Goal: Task Accomplishment & Management: Use online tool/utility

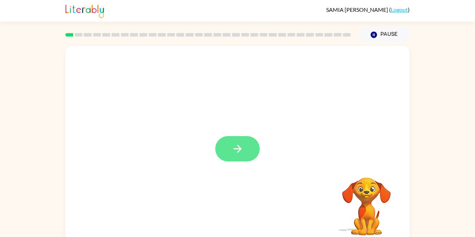
click at [244, 138] on button "button" at bounding box center [237, 148] width 45 height 25
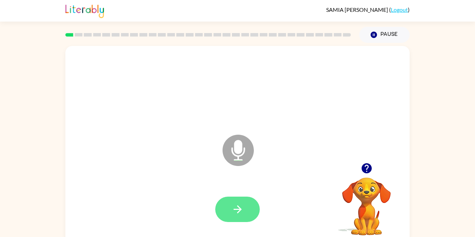
click at [244, 206] on button "button" at bounding box center [237, 208] width 45 height 25
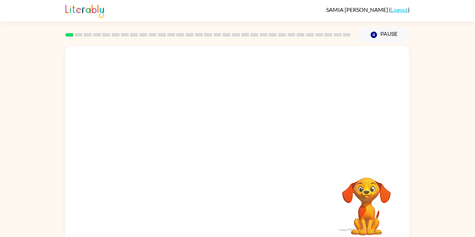
click at [244, 206] on div "Your browser must support playing .mp4 files to use Literably. Please try using…" at bounding box center [237, 145] width 344 height 199
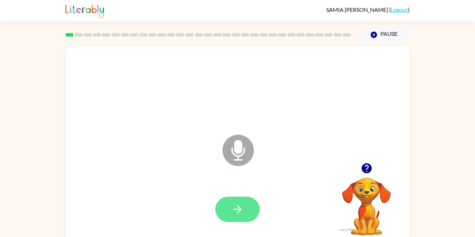
click at [235, 206] on icon "button" at bounding box center [238, 209] width 12 height 12
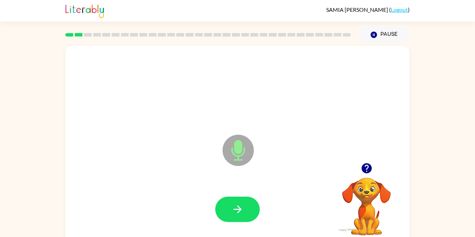
click at [235, 206] on icon "button" at bounding box center [238, 209] width 12 height 12
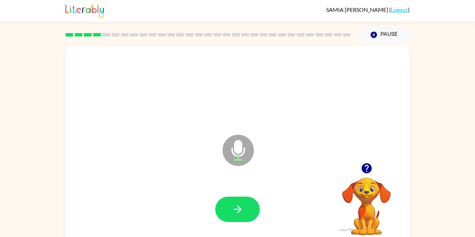
click at [235, 206] on icon "button" at bounding box center [238, 209] width 12 height 12
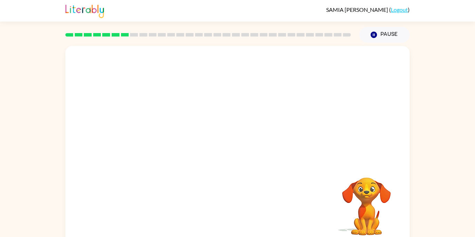
click at [235, 206] on div "Your browser must support playing .mp4 files to use Literably. Please try using…" at bounding box center [237, 145] width 344 height 199
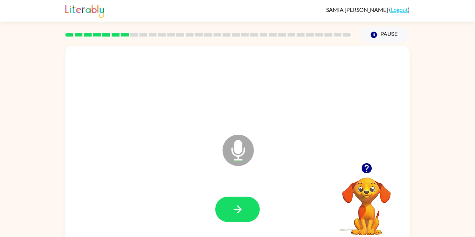
click at [235, 206] on icon "button" at bounding box center [238, 209] width 12 height 12
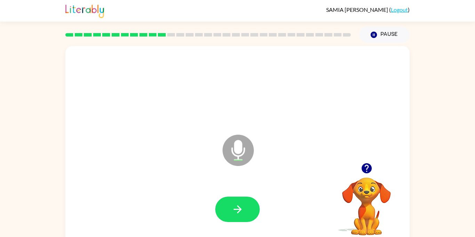
click at [235, 206] on icon "button" at bounding box center [238, 209] width 12 height 12
click at [239, 203] on icon "button" at bounding box center [238, 209] width 12 height 12
click at [253, 204] on button "button" at bounding box center [237, 208] width 45 height 25
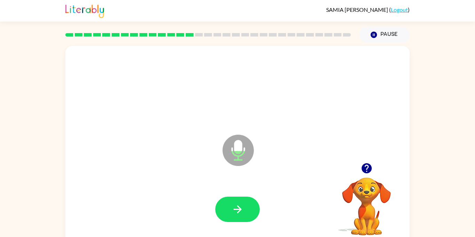
click at [253, 204] on button "button" at bounding box center [237, 208] width 45 height 25
click at [254, 202] on button "button" at bounding box center [237, 208] width 45 height 25
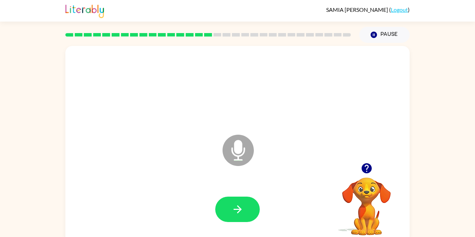
click at [254, 202] on button "button" at bounding box center [237, 208] width 45 height 25
click at [250, 203] on button "button" at bounding box center [237, 208] width 45 height 25
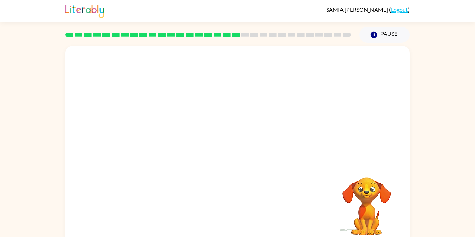
click at [361, 196] on video "Your browser must support playing .mp4 files to use Literably. Please try using…" at bounding box center [367, 202] width 70 height 70
click at [207, 208] on div at bounding box center [237, 209] width 330 height 57
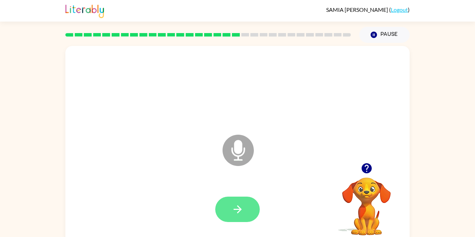
click at [246, 211] on button "button" at bounding box center [237, 208] width 45 height 25
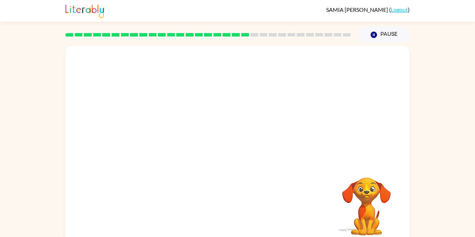
click at [246, 211] on div at bounding box center [237, 209] width 330 height 57
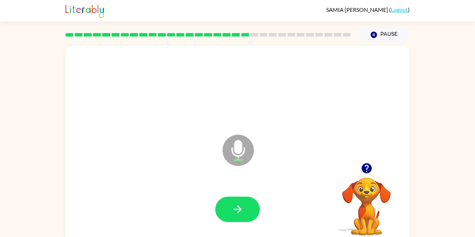
click at [246, 211] on button "button" at bounding box center [237, 208] width 45 height 25
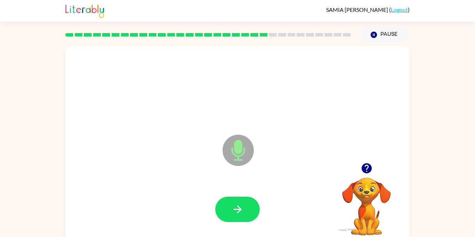
click at [246, 211] on button "button" at bounding box center [237, 208] width 45 height 25
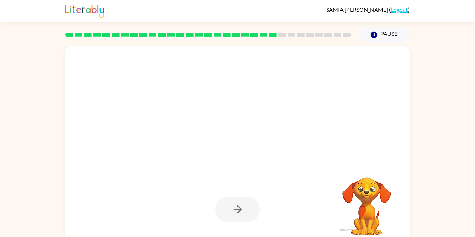
click at [246, 211] on div at bounding box center [237, 208] width 45 height 25
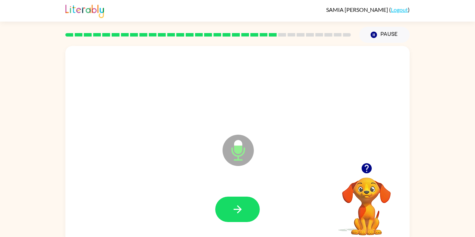
click at [246, 211] on button "button" at bounding box center [237, 208] width 45 height 25
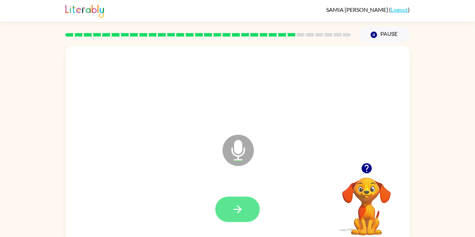
click at [228, 203] on button "button" at bounding box center [237, 208] width 45 height 25
click at [226, 204] on button "button" at bounding box center [237, 208] width 45 height 25
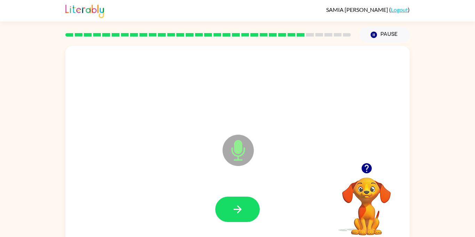
click at [226, 204] on button "button" at bounding box center [237, 208] width 45 height 25
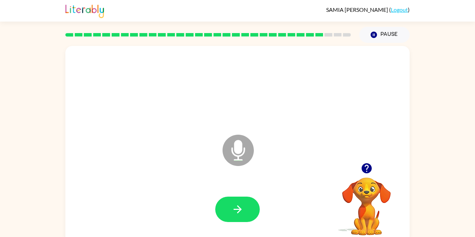
click at [226, 204] on button "button" at bounding box center [237, 208] width 45 height 25
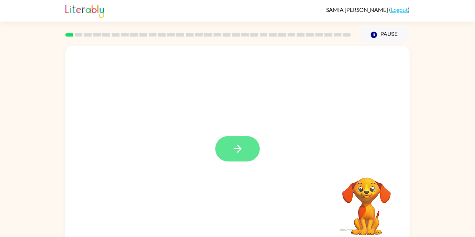
click at [231, 150] on button "button" at bounding box center [237, 148] width 45 height 25
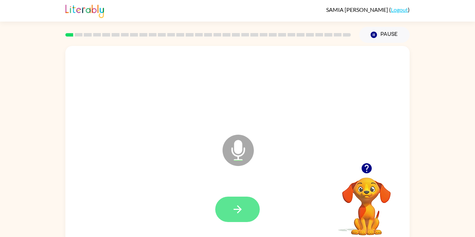
click at [251, 202] on button "button" at bounding box center [237, 208] width 45 height 25
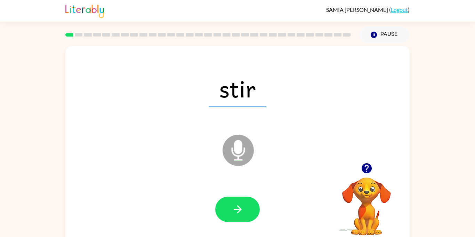
click at [251, 202] on button "button" at bounding box center [237, 208] width 45 height 25
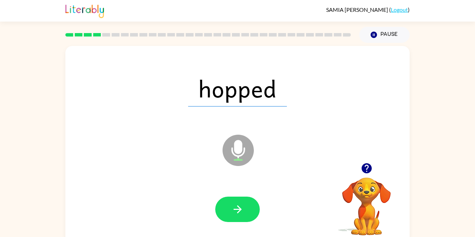
click at [251, 202] on button "button" at bounding box center [237, 208] width 45 height 25
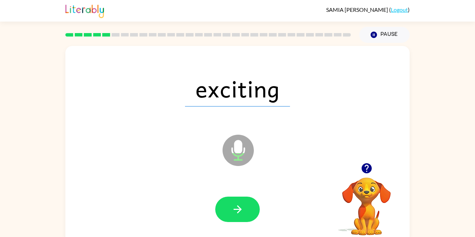
click at [251, 202] on button "button" at bounding box center [237, 208] width 45 height 25
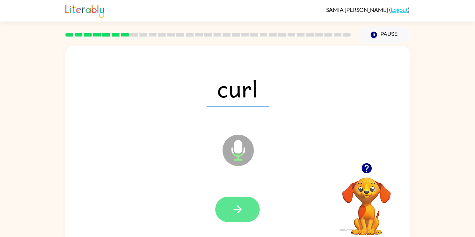
click at [251, 203] on button "button" at bounding box center [237, 208] width 45 height 25
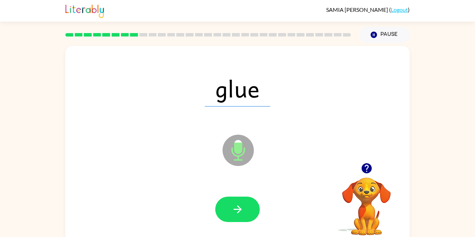
click at [251, 203] on button "button" at bounding box center [237, 208] width 45 height 25
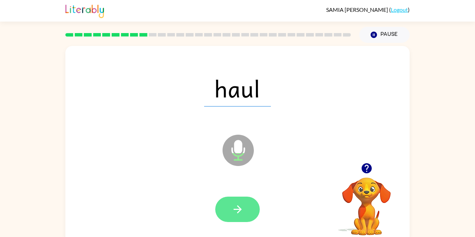
click at [251, 203] on button "button" at bounding box center [237, 208] width 45 height 25
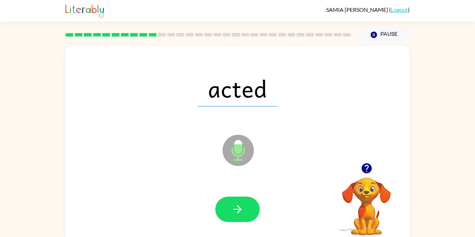
click at [251, 203] on button "button" at bounding box center [237, 208] width 45 height 25
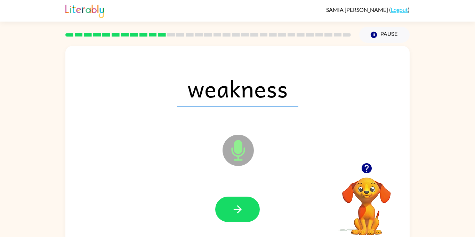
click at [251, 203] on button "button" at bounding box center [237, 208] width 45 height 25
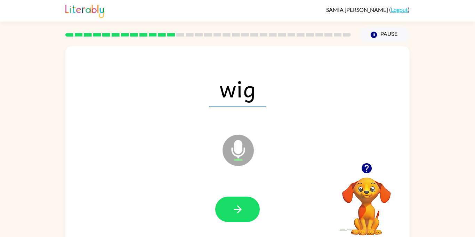
click at [251, 203] on button "button" at bounding box center [237, 208] width 45 height 25
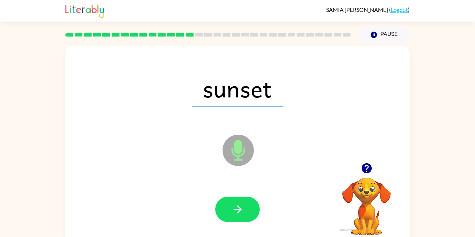
click at [251, 203] on button "button" at bounding box center [237, 208] width 45 height 25
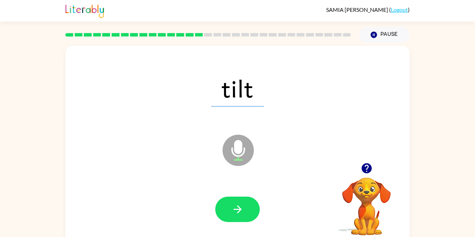
click at [251, 203] on button "button" at bounding box center [237, 208] width 45 height 25
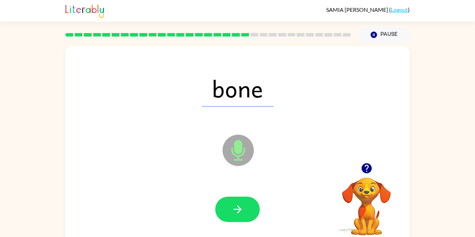
click at [251, 203] on button "button" at bounding box center [237, 208] width 45 height 25
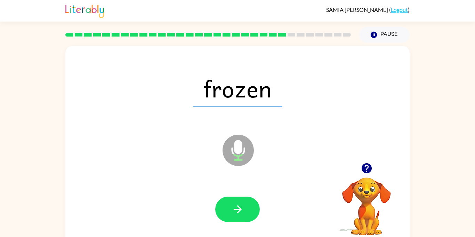
click at [251, 203] on button "button" at bounding box center [237, 208] width 45 height 25
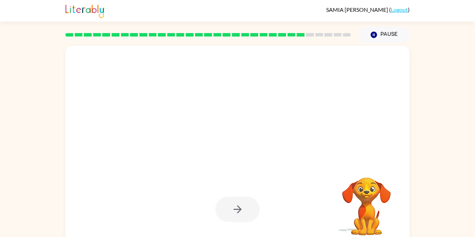
click at [251, 203] on div at bounding box center [237, 208] width 45 height 25
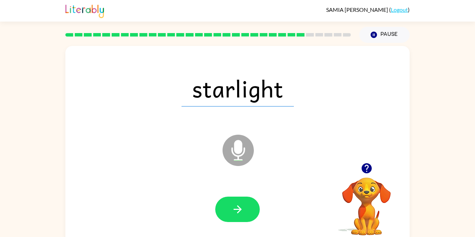
click at [251, 203] on button "button" at bounding box center [237, 208] width 45 height 25
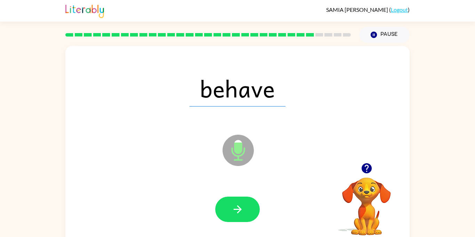
click at [251, 203] on button "button" at bounding box center [237, 208] width 45 height 25
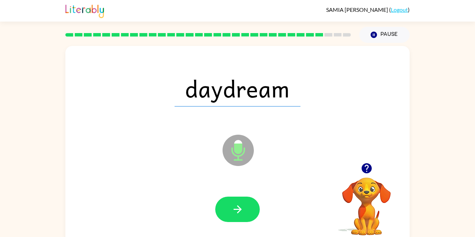
click at [251, 203] on button "button" at bounding box center [237, 208] width 45 height 25
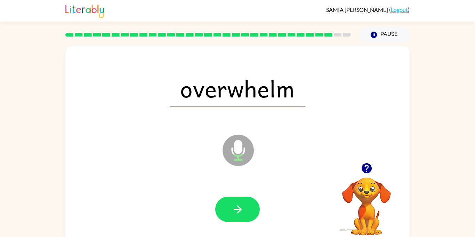
click at [251, 203] on button "button" at bounding box center [237, 208] width 45 height 25
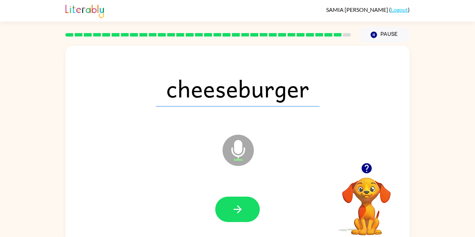
click at [251, 203] on button "button" at bounding box center [237, 208] width 45 height 25
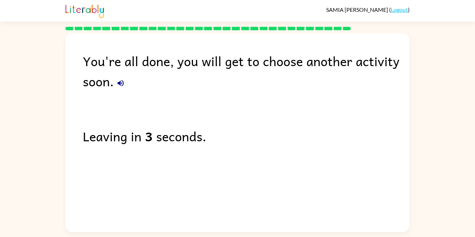
click at [251, 203] on div "You're all done, you will get to choose another activity soon. Leaving in 3 sec…" at bounding box center [237, 130] width 344 height 195
